Goal: Information Seeking & Learning: Learn about a topic

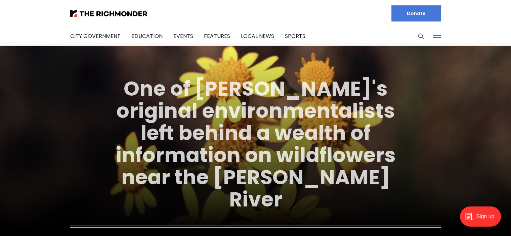
click at [240, 160] on link "One of [PERSON_NAME]'s original environmentalists left behind a wealth of infor…" at bounding box center [256, 144] width 280 height 139
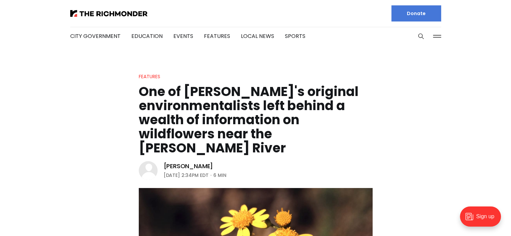
click at [259, 121] on h1 "One of [PERSON_NAME]'s original environmentalists left behind a wealth of infor…" at bounding box center [256, 120] width 234 height 71
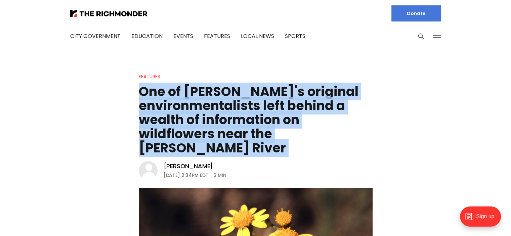
click at [259, 121] on h1 "One of [PERSON_NAME]'s original environmentalists left behind a wealth of infor…" at bounding box center [256, 120] width 234 height 71
copy header "One of Richmond's original environmentalists left behind a wealth of informatio…"
click at [109, 35] on link "City Government" at bounding box center [95, 36] width 50 height 8
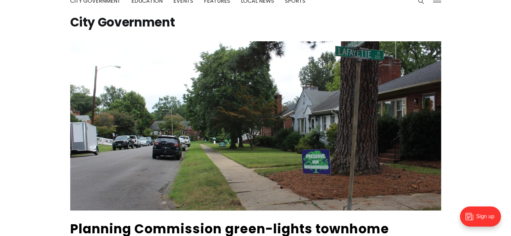
scroll to position [34, 0]
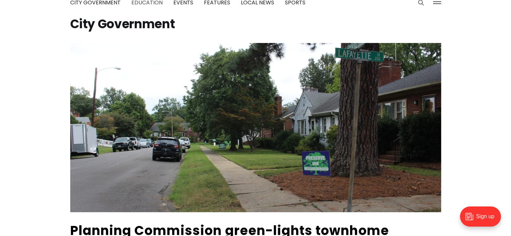
click at [154, 3] on link "Education" at bounding box center [146, 3] width 31 height 8
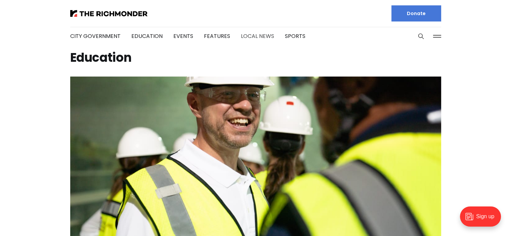
click at [252, 36] on link "Local News" at bounding box center [257, 36] width 33 height 8
